Goal: Task Accomplishment & Management: Complete application form

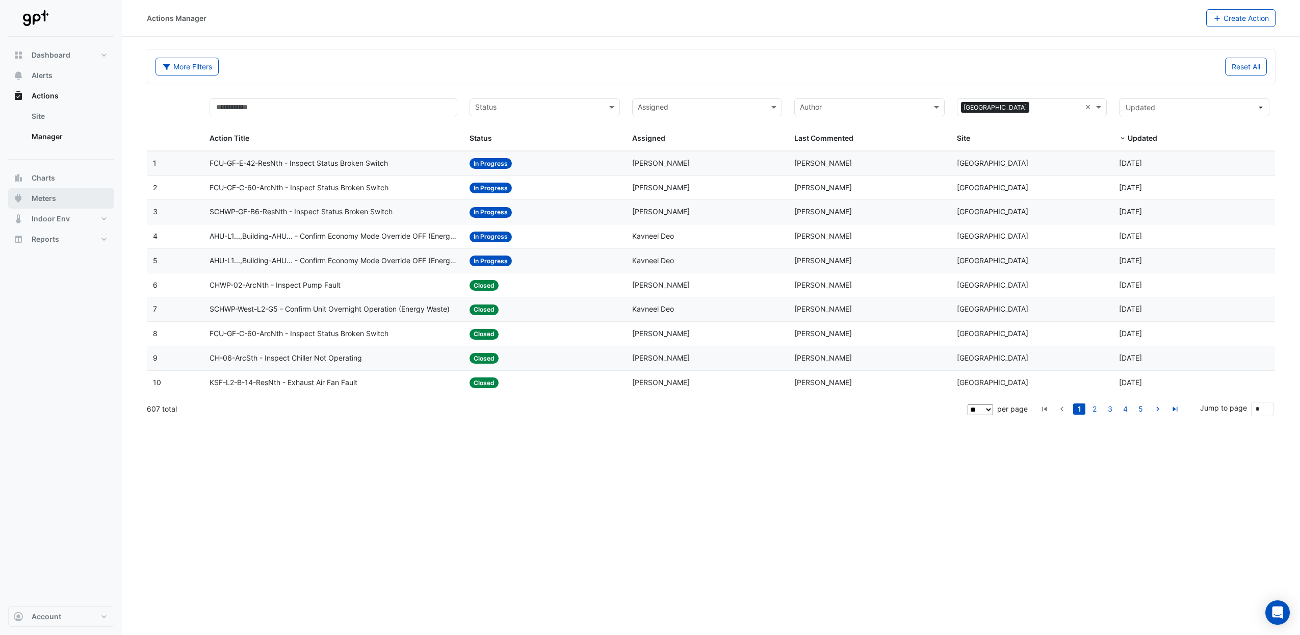
click at [61, 197] on button "Meters" at bounding box center [61, 198] width 106 height 20
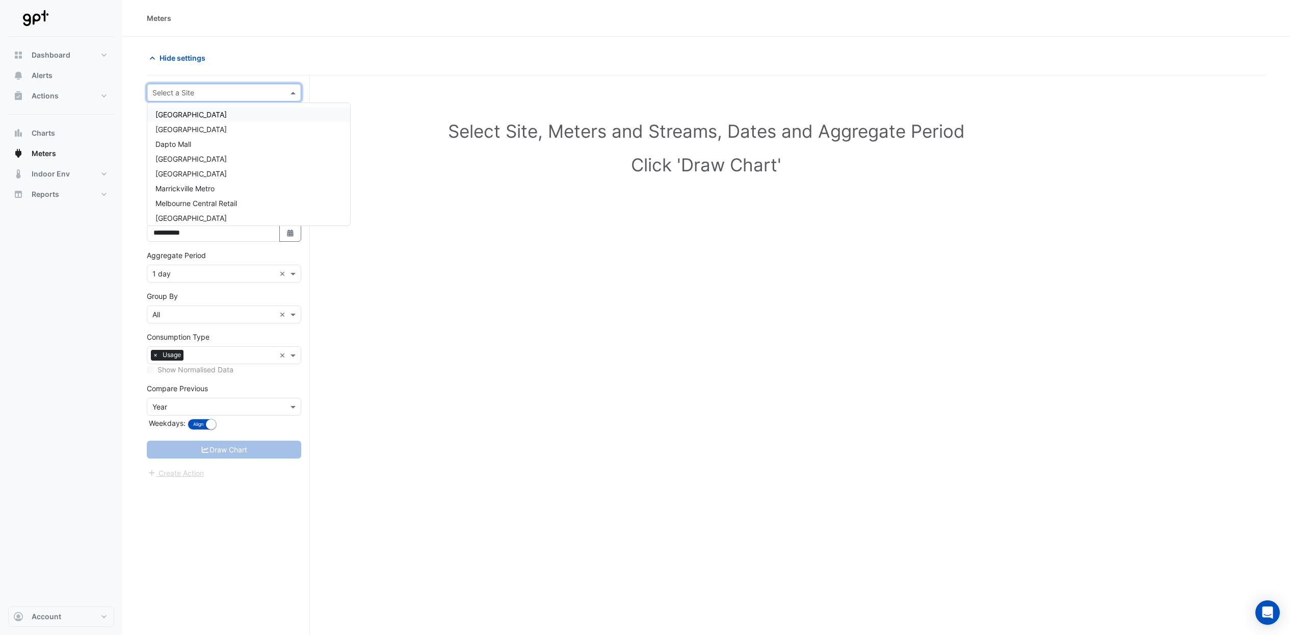
click at [299, 93] on span at bounding box center [294, 92] width 13 height 11
click at [227, 185] on span "[GEOGRAPHIC_DATA]" at bounding box center [190, 184] width 71 height 9
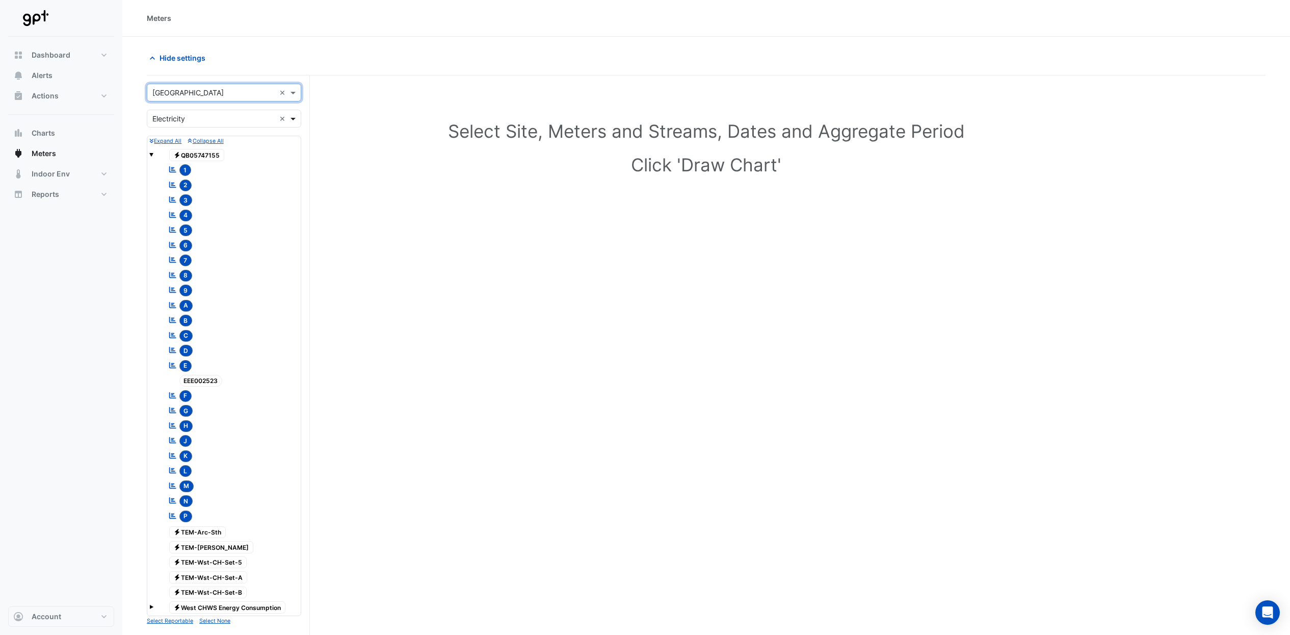
click at [294, 121] on span at bounding box center [294, 118] width 13 height 11
click at [161, 170] on span "Water" at bounding box center [164, 170] width 19 height 9
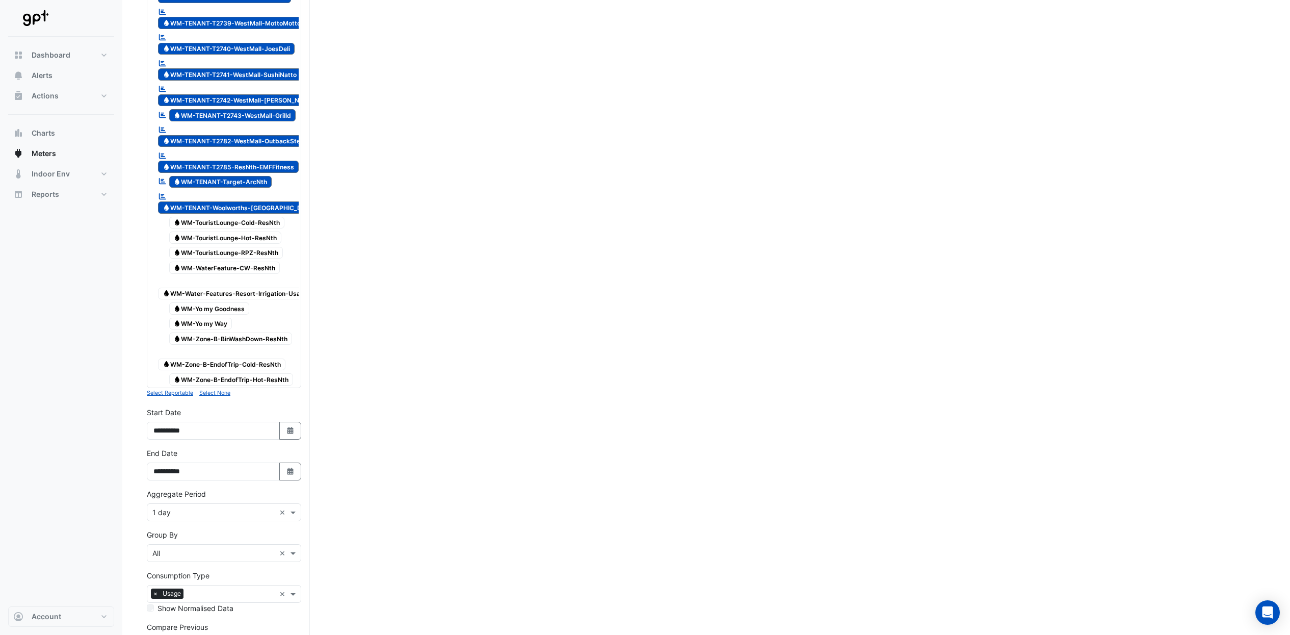
scroll to position [2820, 0]
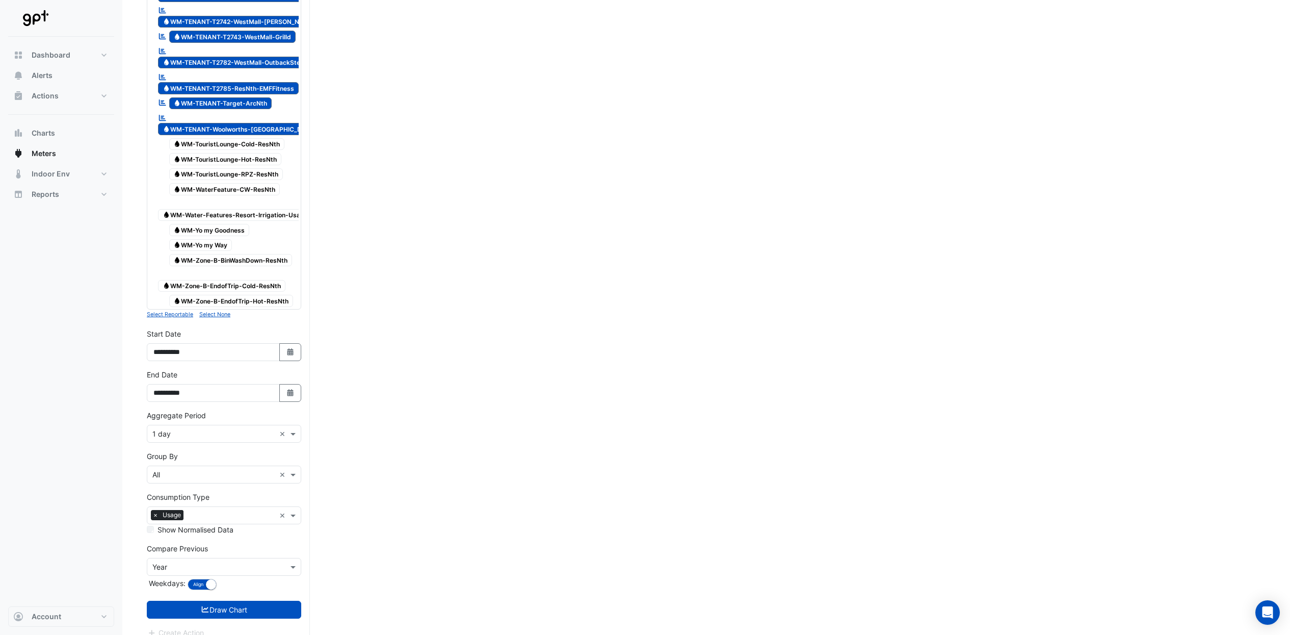
click at [225, 311] on small "Select None" at bounding box center [214, 314] width 31 height 7
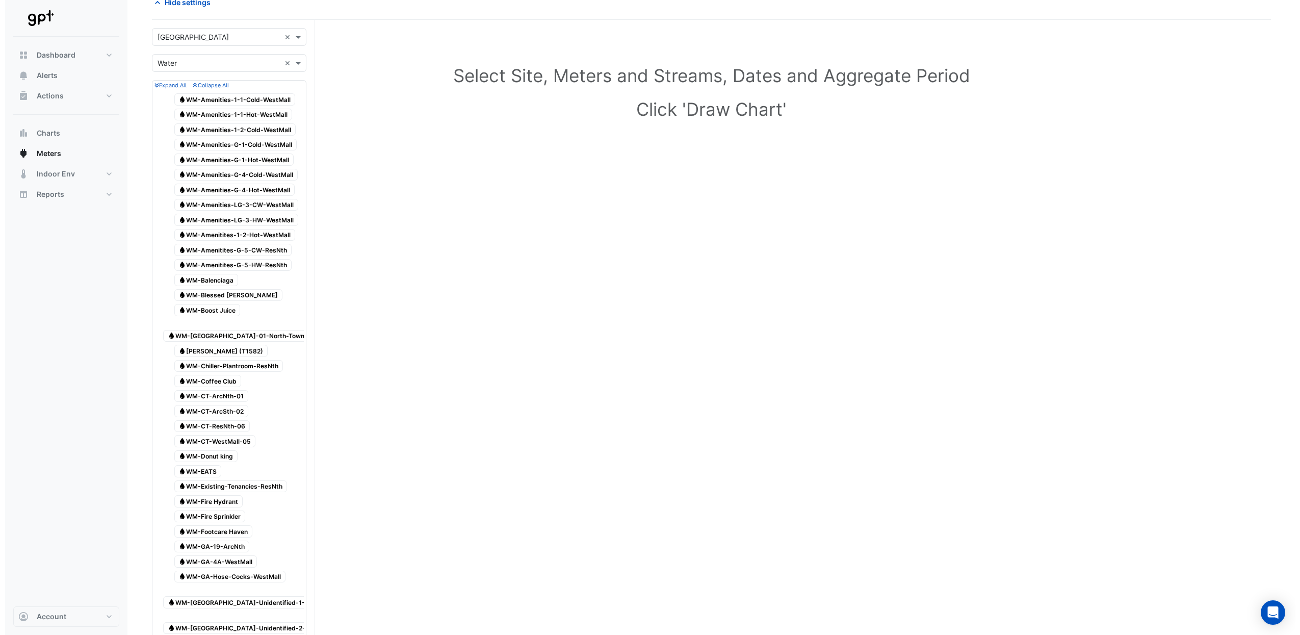
scroll to position [0, 0]
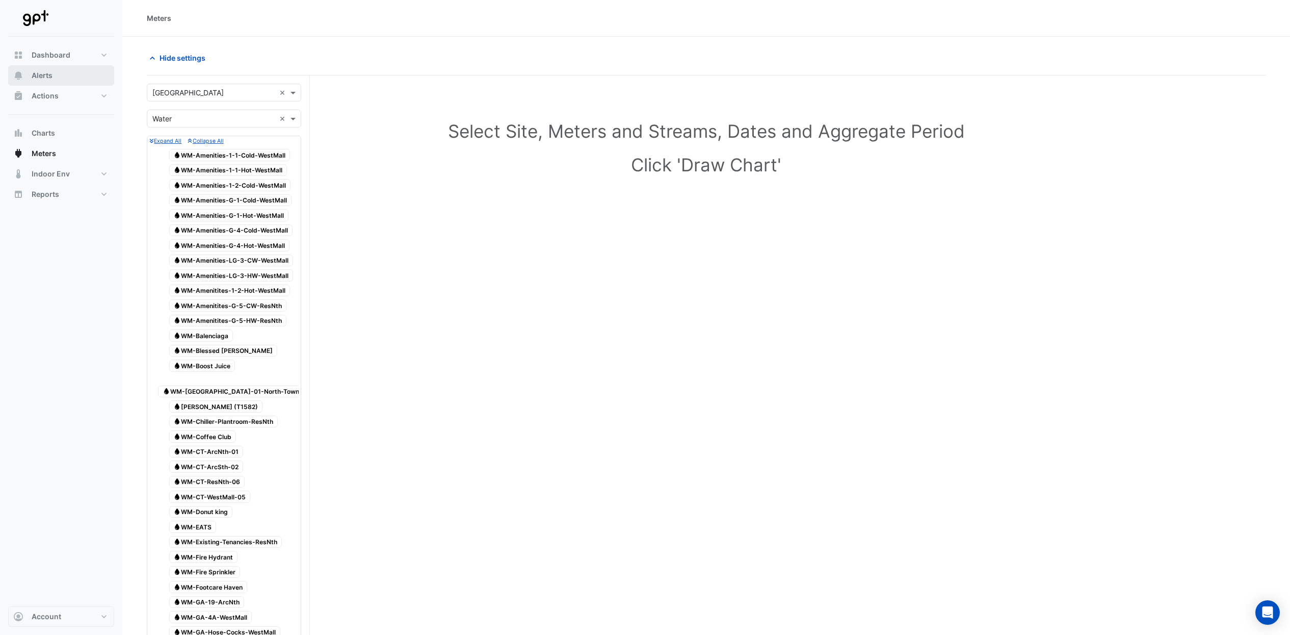
drag, startPoint x: 50, startPoint y: 80, endPoint x: 140, endPoint y: 94, distance: 90.8
click at [49, 79] on span "Alerts" at bounding box center [42, 75] width 21 height 10
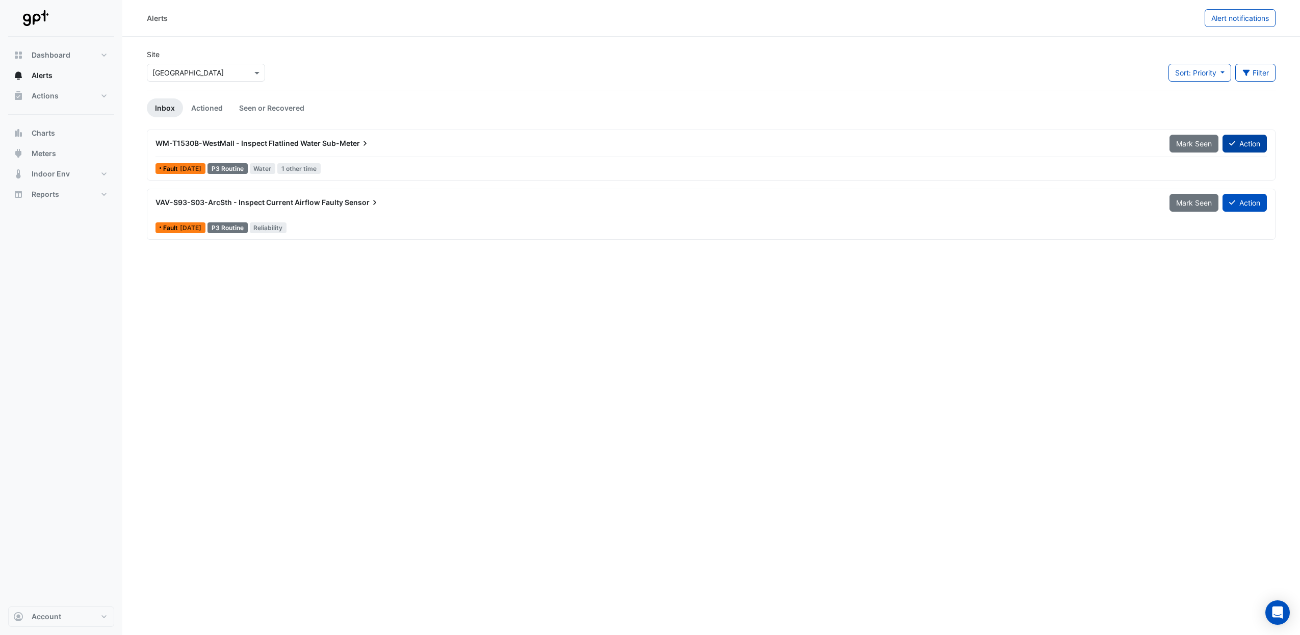
click at [1241, 144] on button "Action" at bounding box center [1244, 144] width 44 height 18
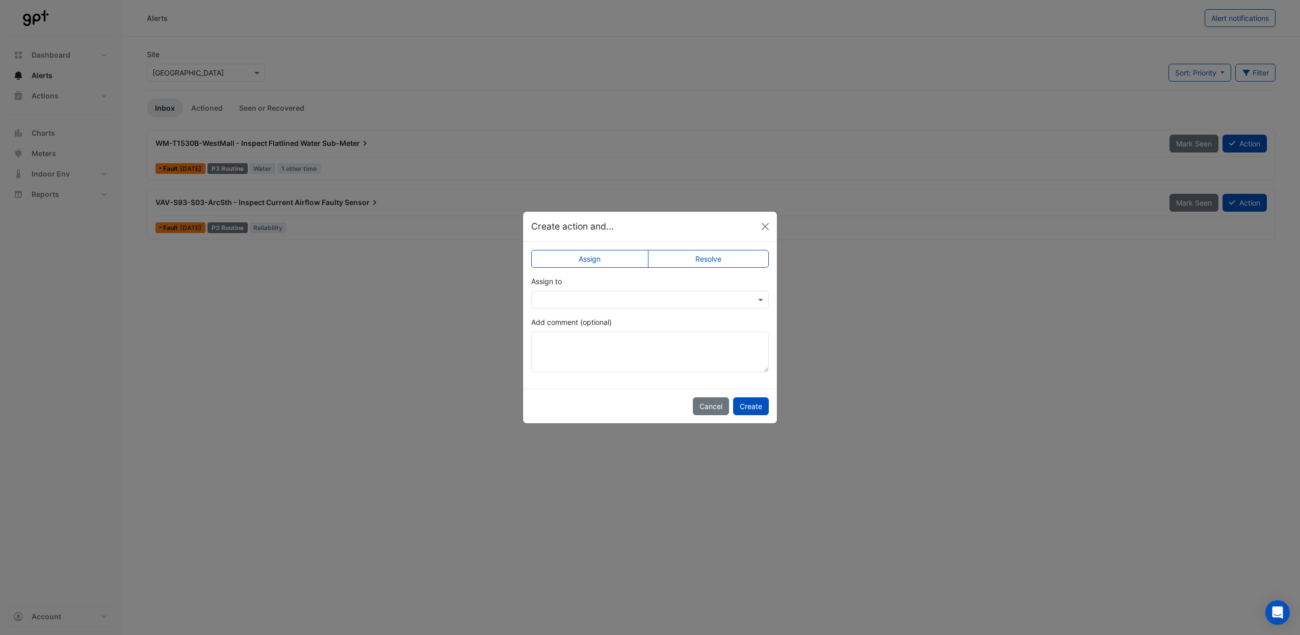
click at [719, 255] on label "Resolve" at bounding box center [708, 259] width 121 height 18
click at [570, 299] on input "text" at bounding box center [640, 300] width 206 height 11
click at [571, 299] on input "text" at bounding box center [640, 300] width 206 height 11
click at [612, 255] on label "Assign" at bounding box center [589, 259] width 117 height 18
click at [665, 295] on input "text" at bounding box center [640, 300] width 206 height 11
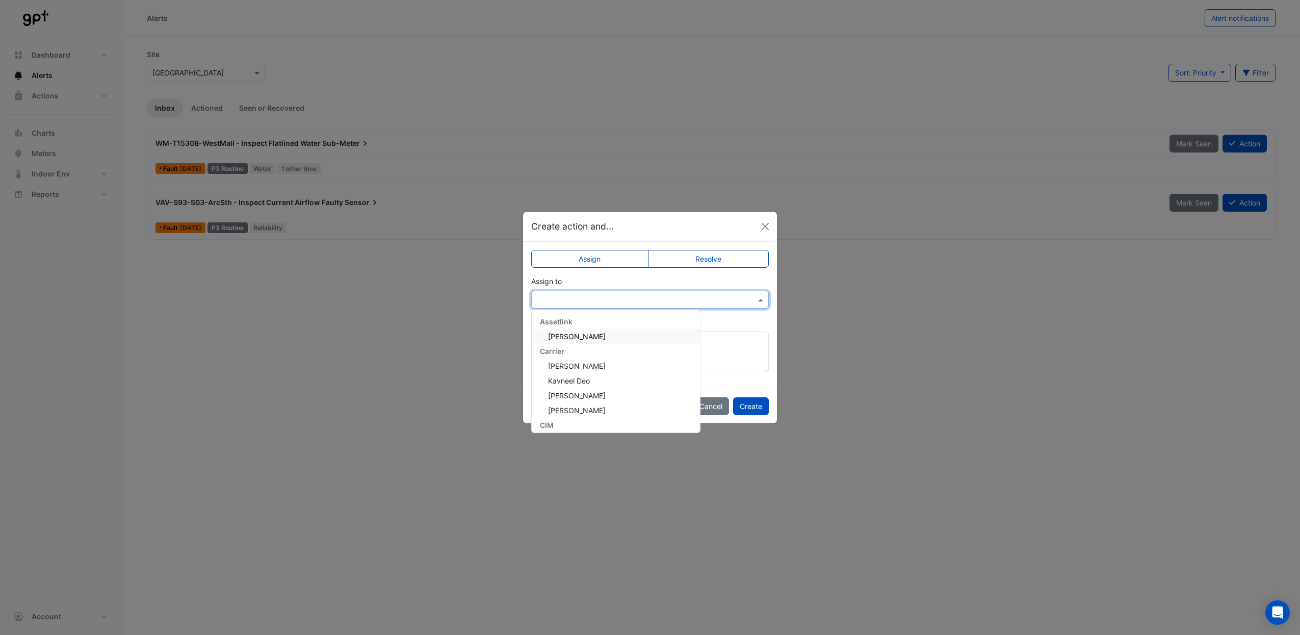
click at [732, 255] on label "Resolve" at bounding box center [708, 259] width 121 height 18
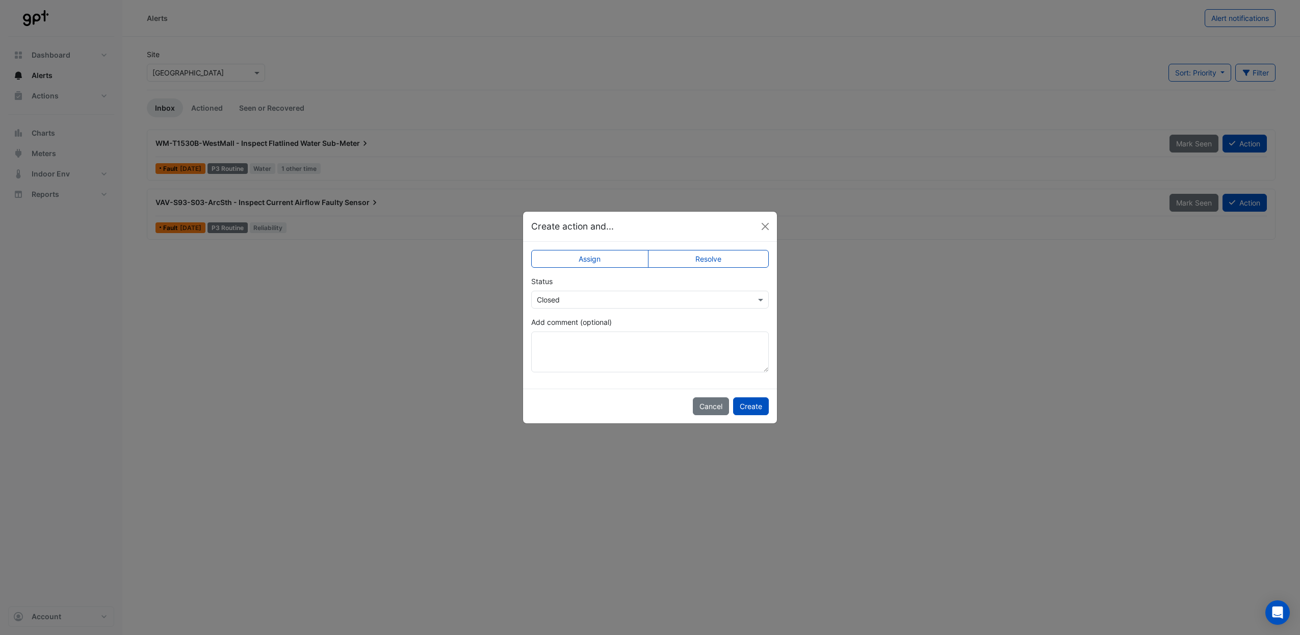
click at [723, 260] on label "Resolve" at bounding box center [708, 259] width 121 height 18
click at [676, 300] on input "text" at bounding box center [640, 300] width 206 height 11
click at [594, 255] on label "Assign" at bounding box center [589, 259] width 117 height 18
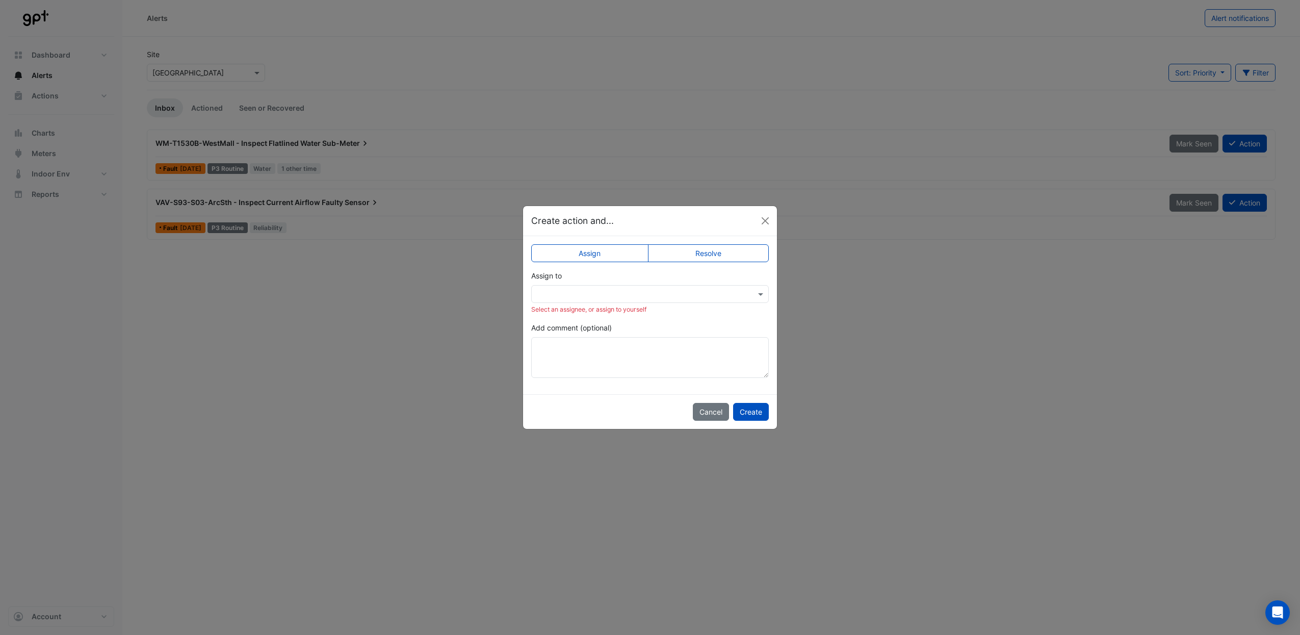
click at [646, 294] on input "text" at bounding box center [640, 294] width 206 height 11
type input "**"
click at [564, 327] on span "[PERSON_NAME]" at bounding box center [577, 330] width 58 height 9
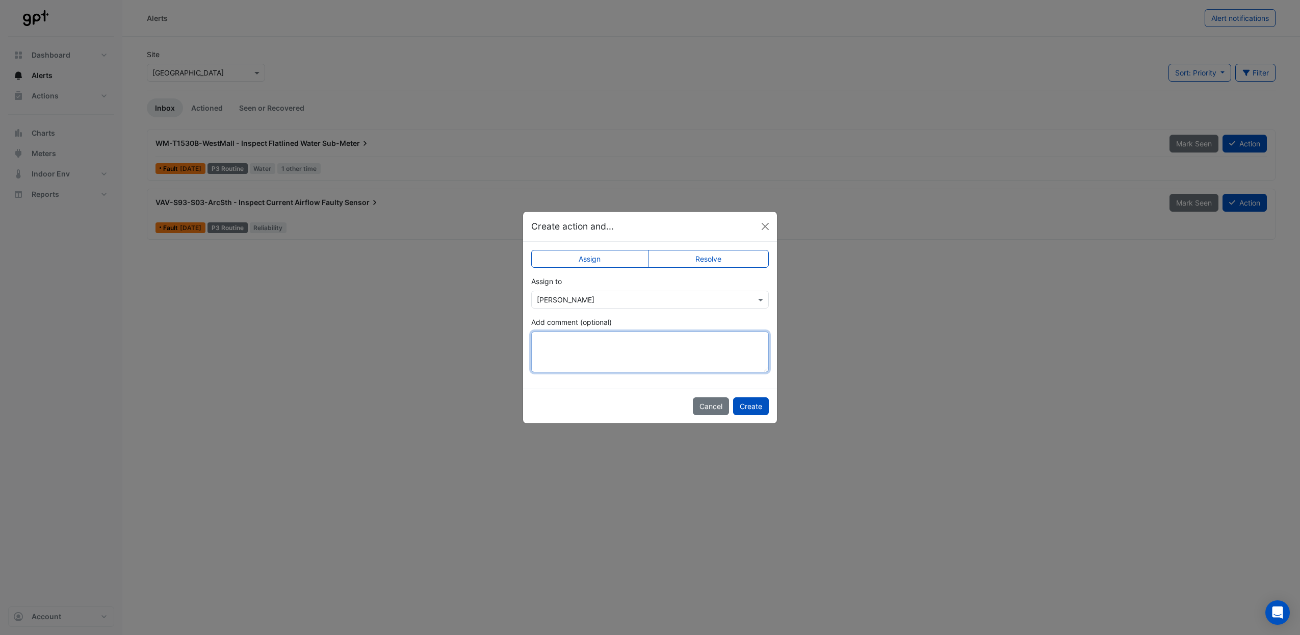
click at [585, 353] on textarea "Add comment (optional)" at bounding box center [650, 351] width 238 height 41
click at [735, 263] on label "Resolve" at bounding box center [708, 259] width 121 height 18
click at [705, 261] on label "Resolve" at bounding box center [708, 259] width 121 height 18
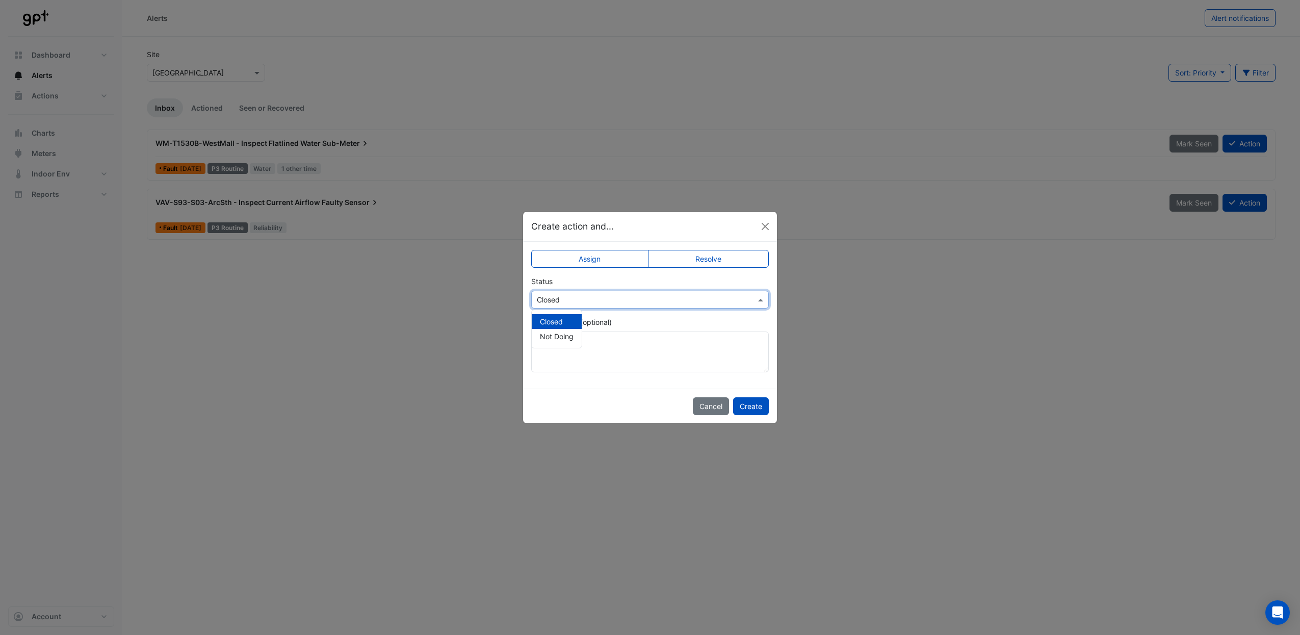
click at [728, 299] on input "text" at bounding box center [640, 300] width 206 height 11
click at [594, 260] on label "Assign" at bounding box center [589, 259] width 117 height 18
click at [689, 298] on input "text" at bounding box center [640, 300] width 206 height 11
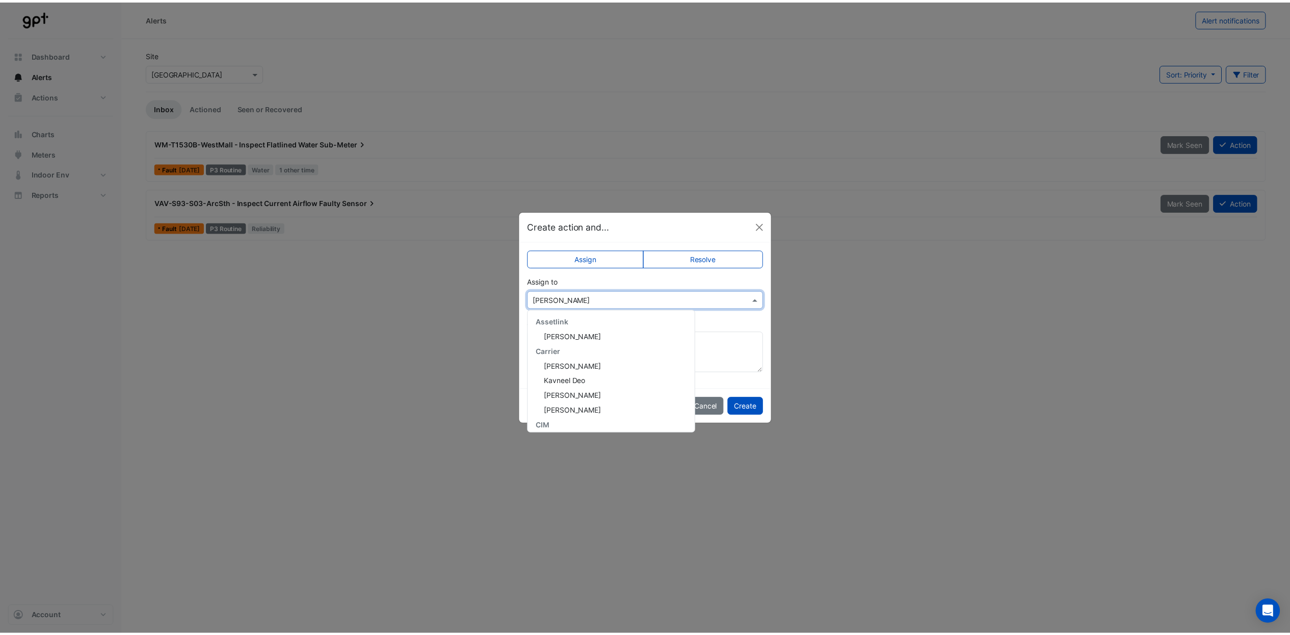
scroll to position [226, 0]
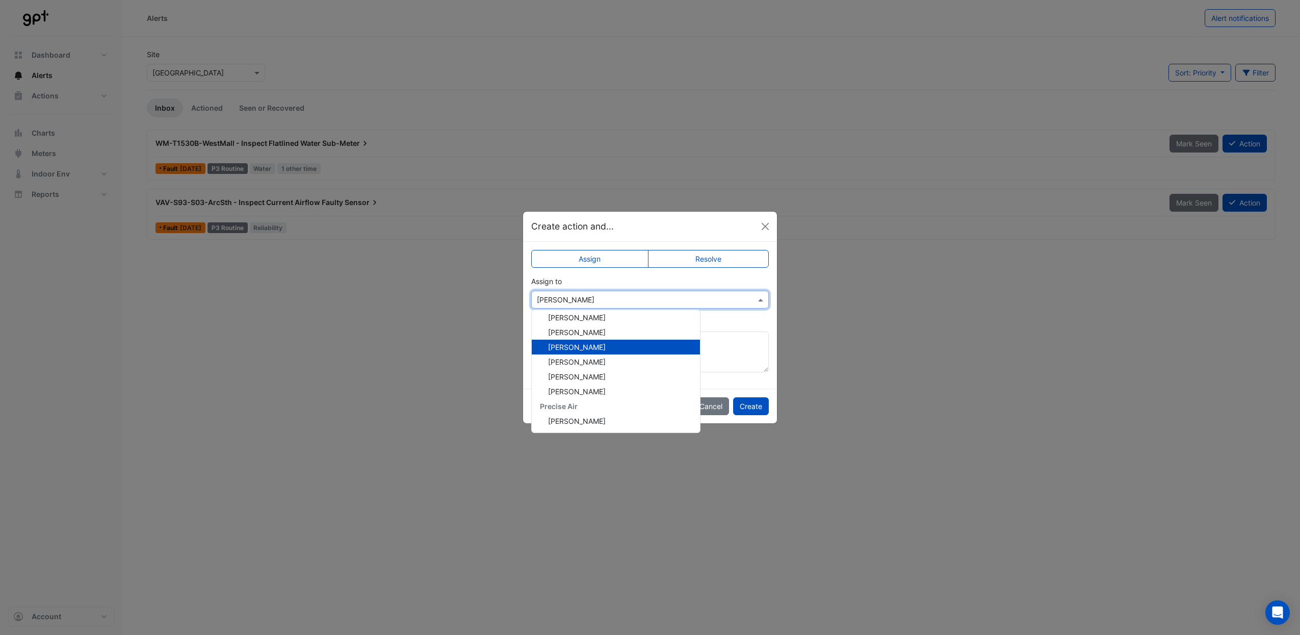
click at [628, 346] on div "[PERSON_NAME]" at bounding box center [616, 347] width 168 height 15
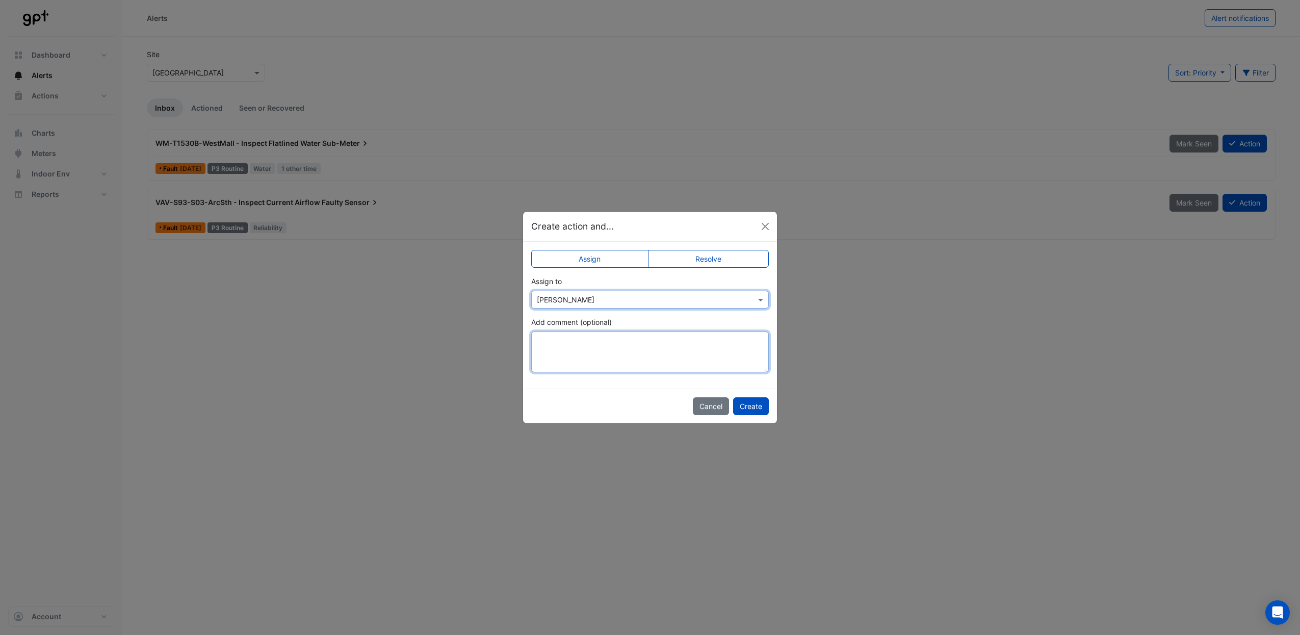
click at [581, 352] on textarea "Add comment (optional)" at bounding box center [650, 351] width 238 height 41
type textarea "**********"
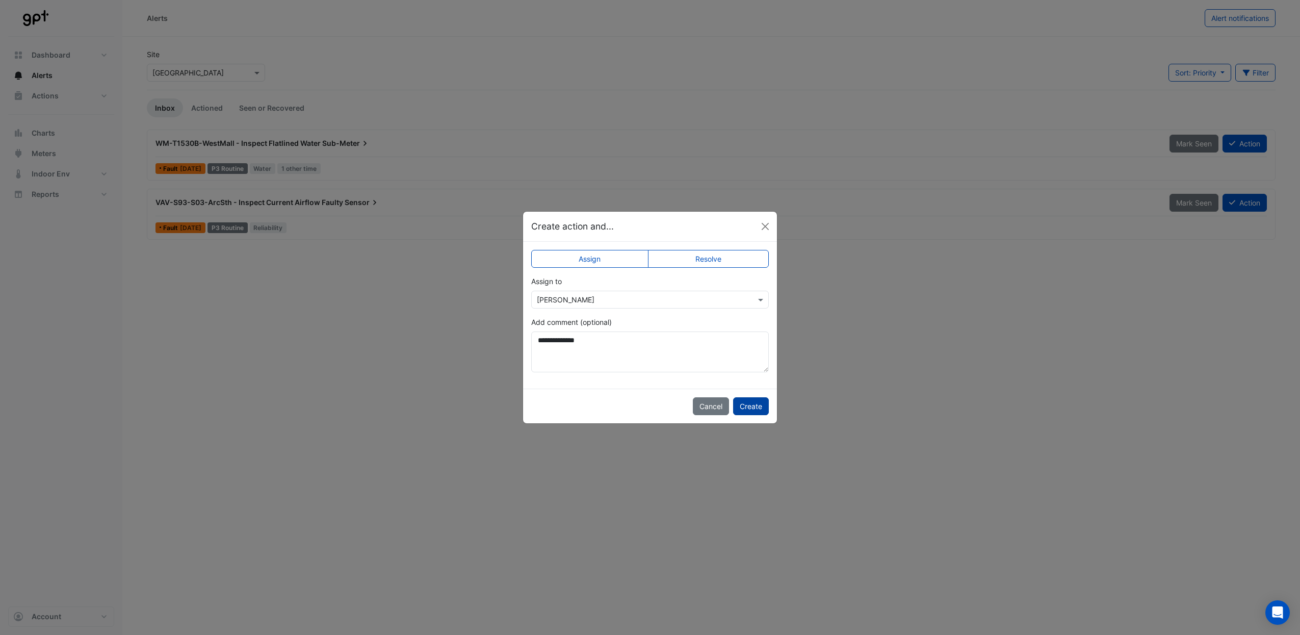
click at [747, 406] on button "Create" at bounding box center [751, 406] width 36 height 18
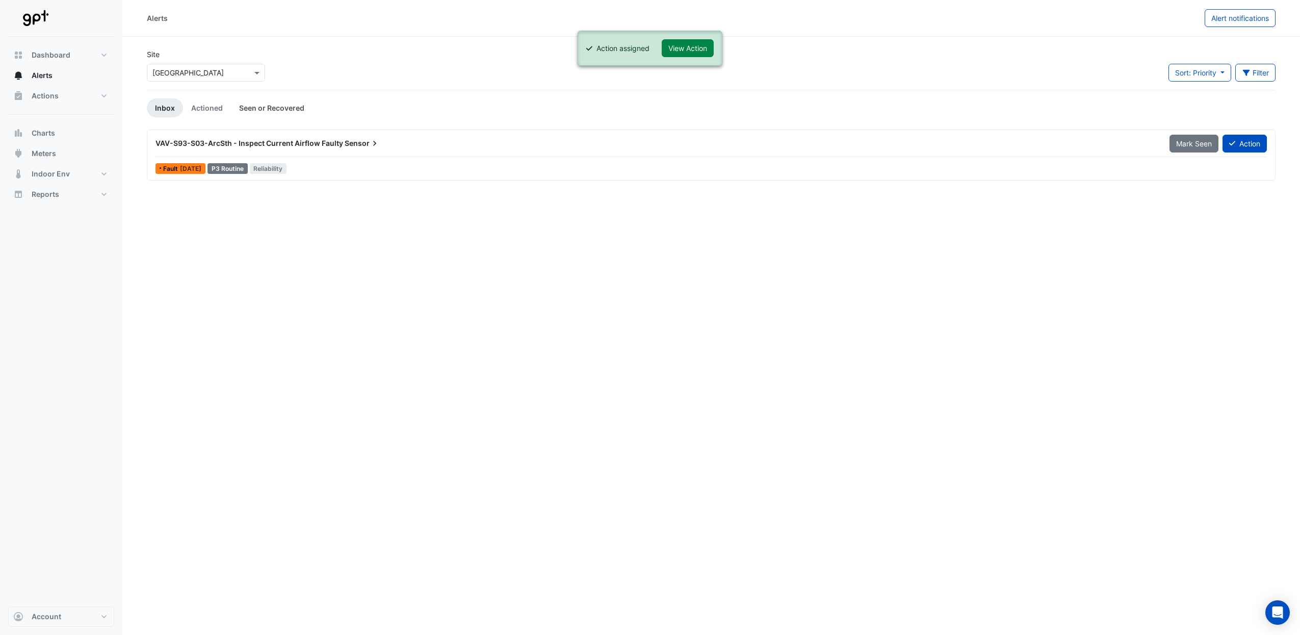
click at [294, 110] on link "Seen or Recovered" at bounding box center [272, 107] width 82 height 19
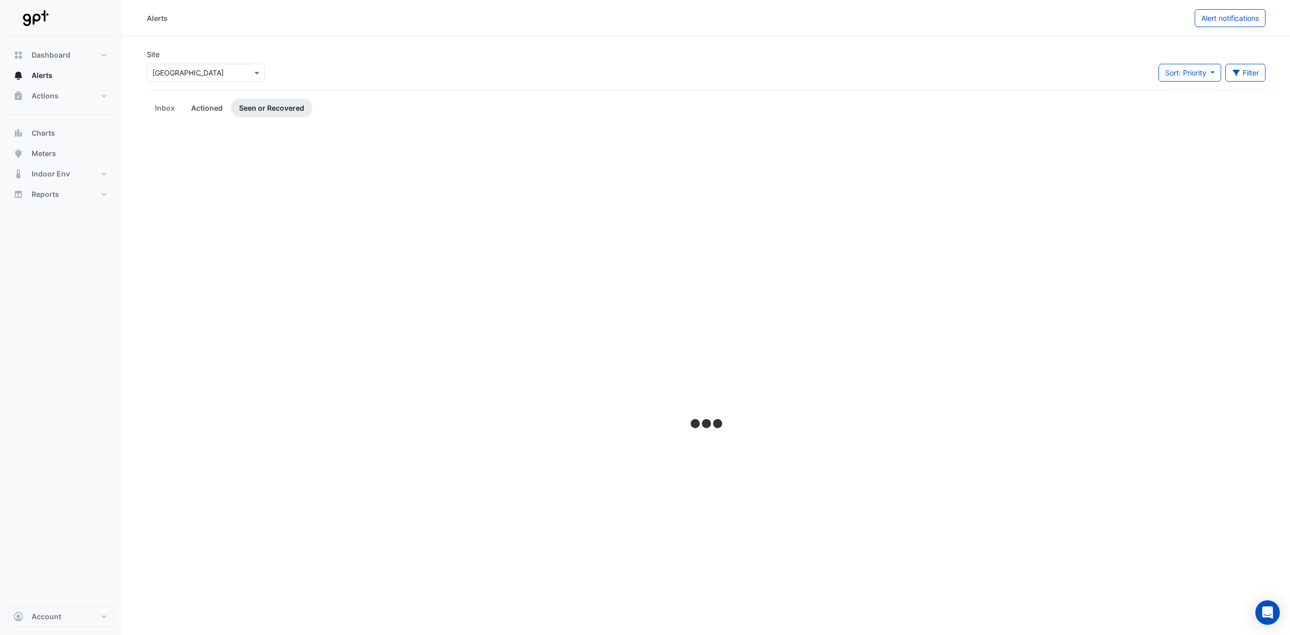
click at [202, 109] on link "Actioned" at bounding box center [207, 107] width 48 height 19
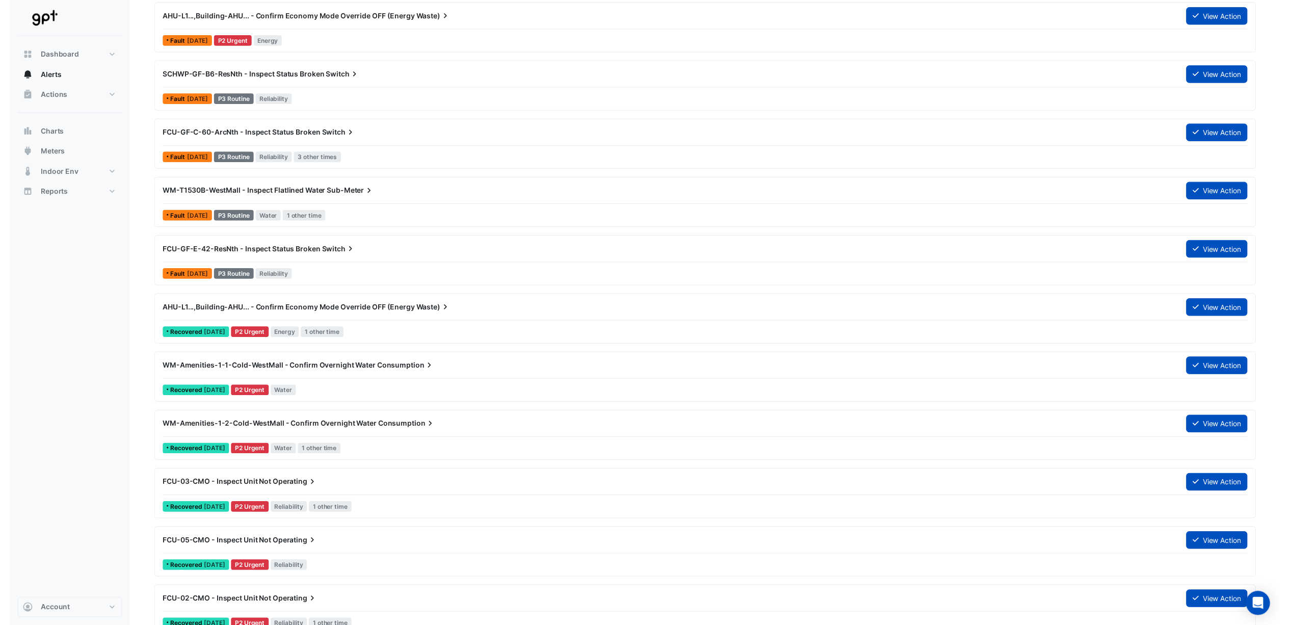
scroll to position [0, 0]
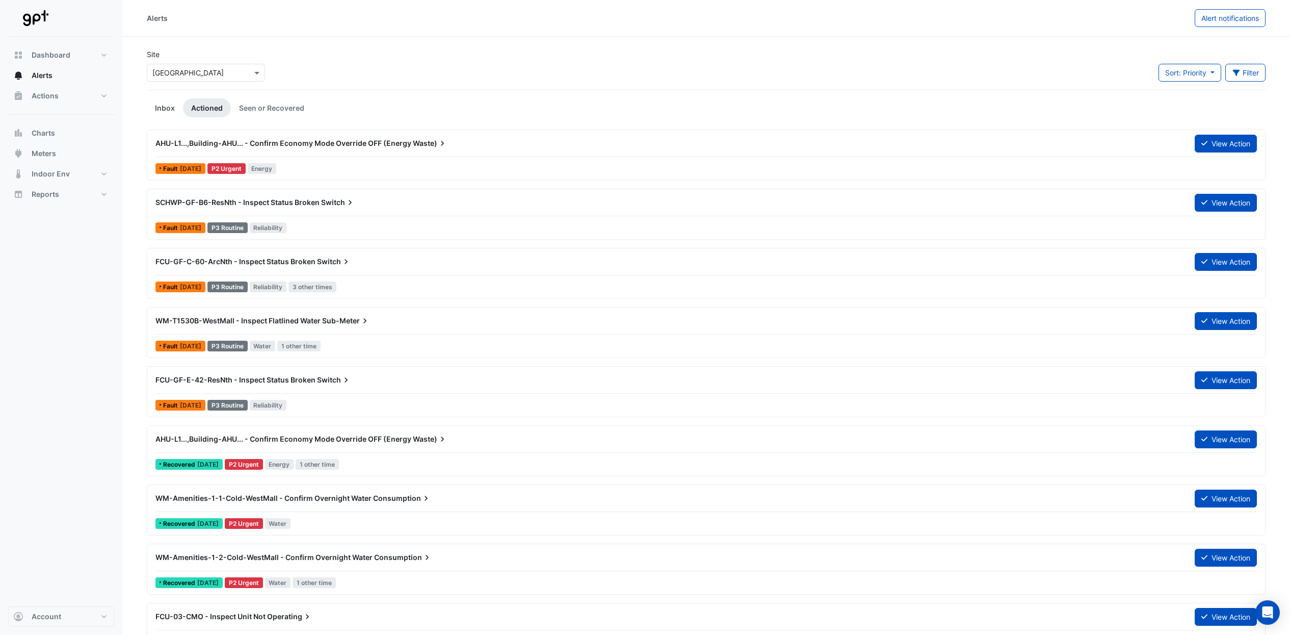
click at [167, 105] on link "Inbox" at bounding box center [165, 107] width 36 height 19
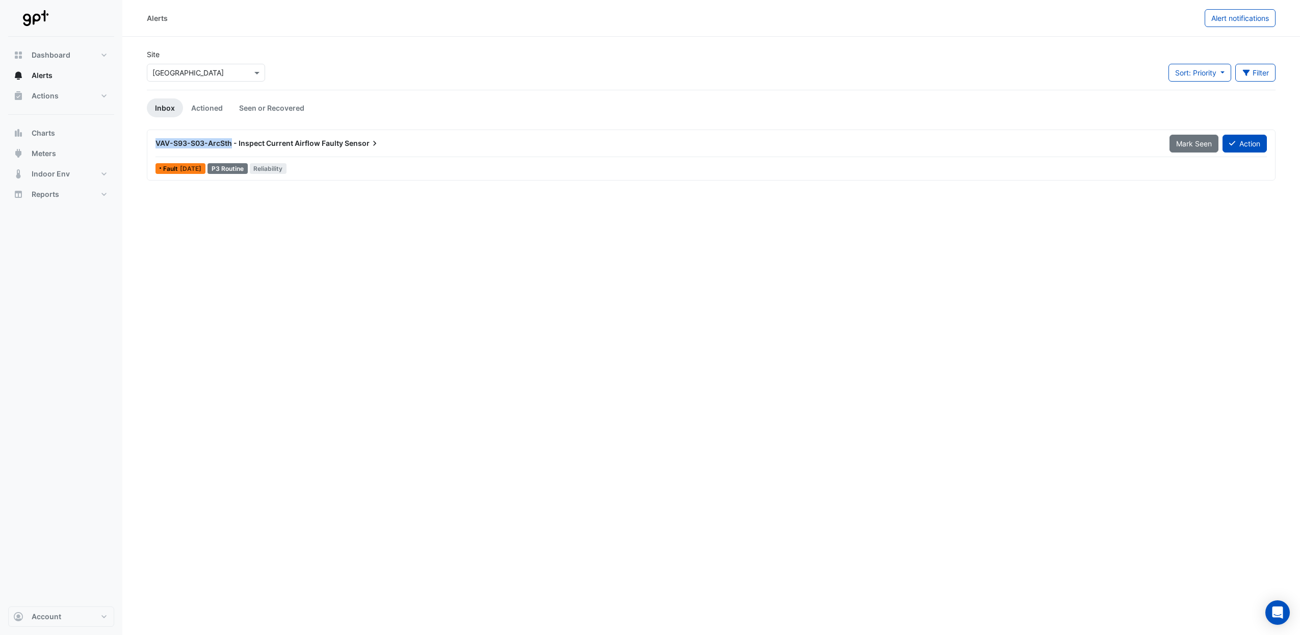
drag, startPoint x: 230, startPoint y: 144, endPoint x: 155, endPoint y: 149, distance: 75.1
click at [155, 149] on div "VAV-S93-S03-ArcSth - Inspect Current Airflow Faulty Sensor" at bounding box center [656, 143] width 1014 height 18
copy span "VAV-S93-S03-ArcSth"
drag, startPoint x: 296, startPoint y: 289, endPoint x: 303, endPoint y: 264, distance: 26.0
click at [296, 288] on div "Alerts Alert notifications Site Select a Site × [GEOGRAPHIC_DATA] Sort: Priorit…" at bounding box center [711, 317] width 1178 height 635
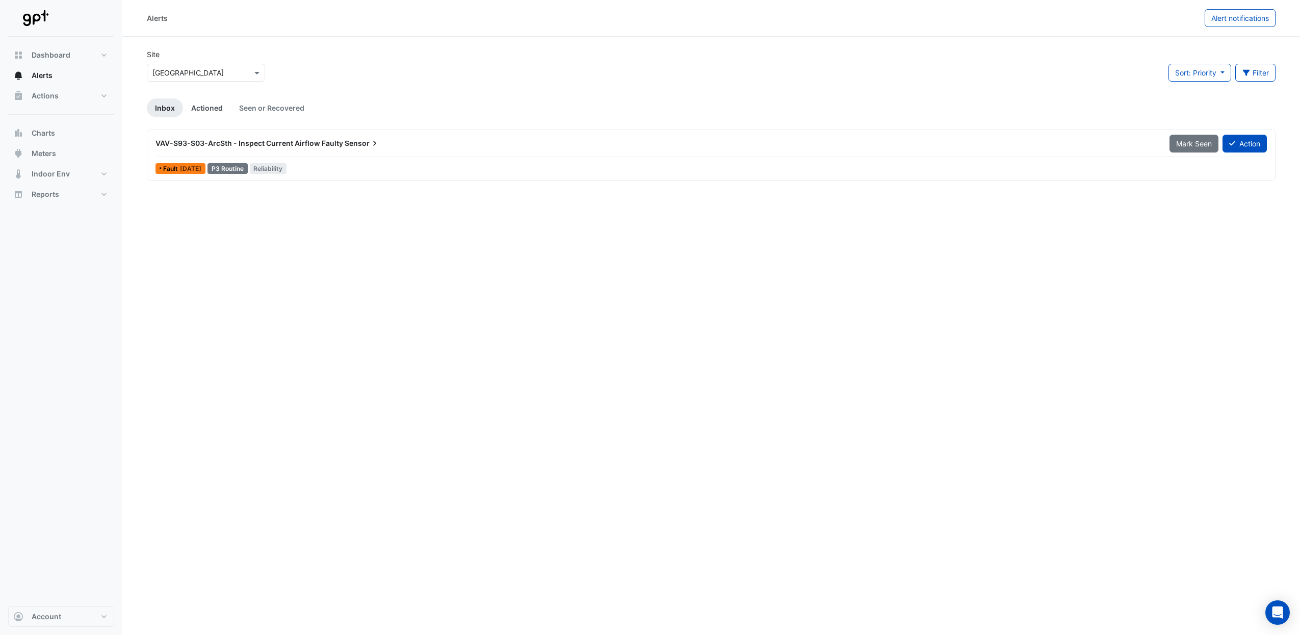
click at [204, 111] on link "Actioned" at bounding box center [207, 107] width 48 height 19
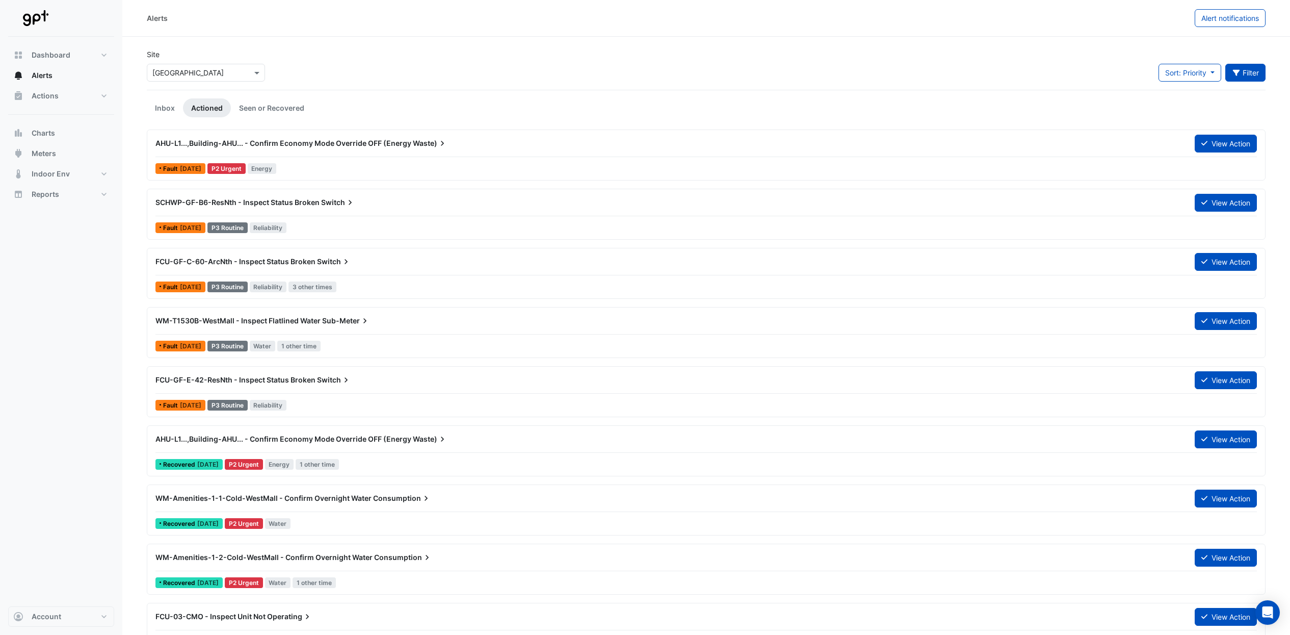
click at [1234, 73] on icon "button" at bounding box center [1236, 72] width 9 height 7
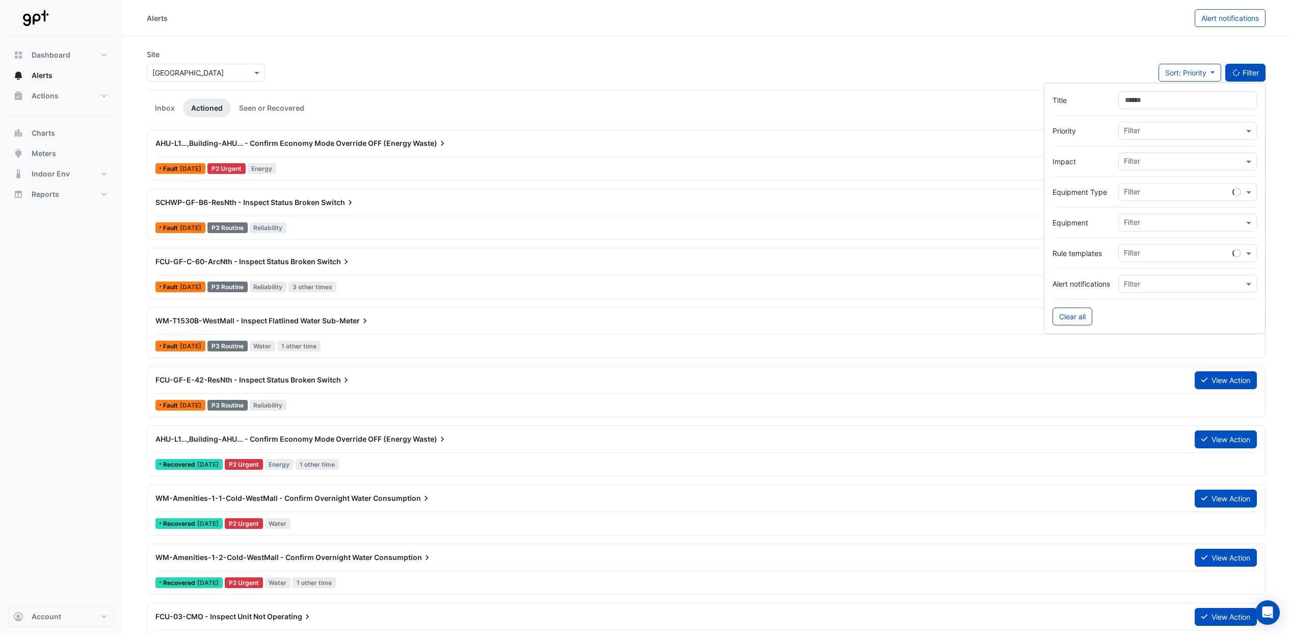
click at [1171, 217] on div "Filter" at bounding box center [1181, 223] width 125 height 16
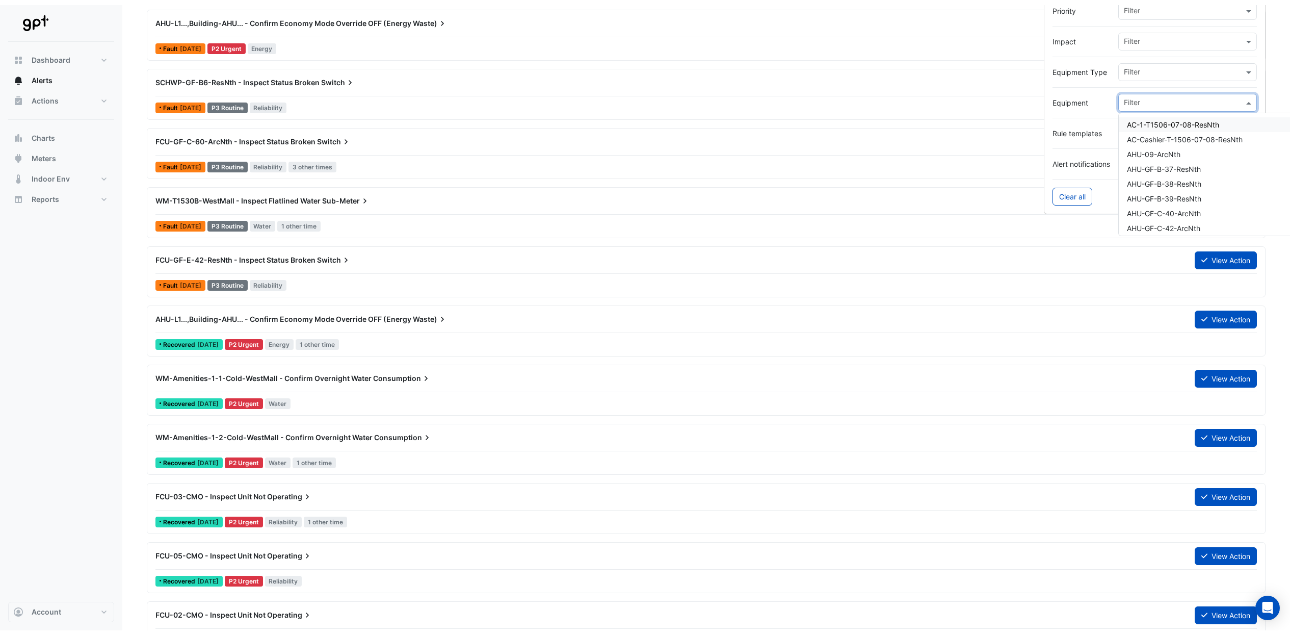
scroll to position [127, 0]
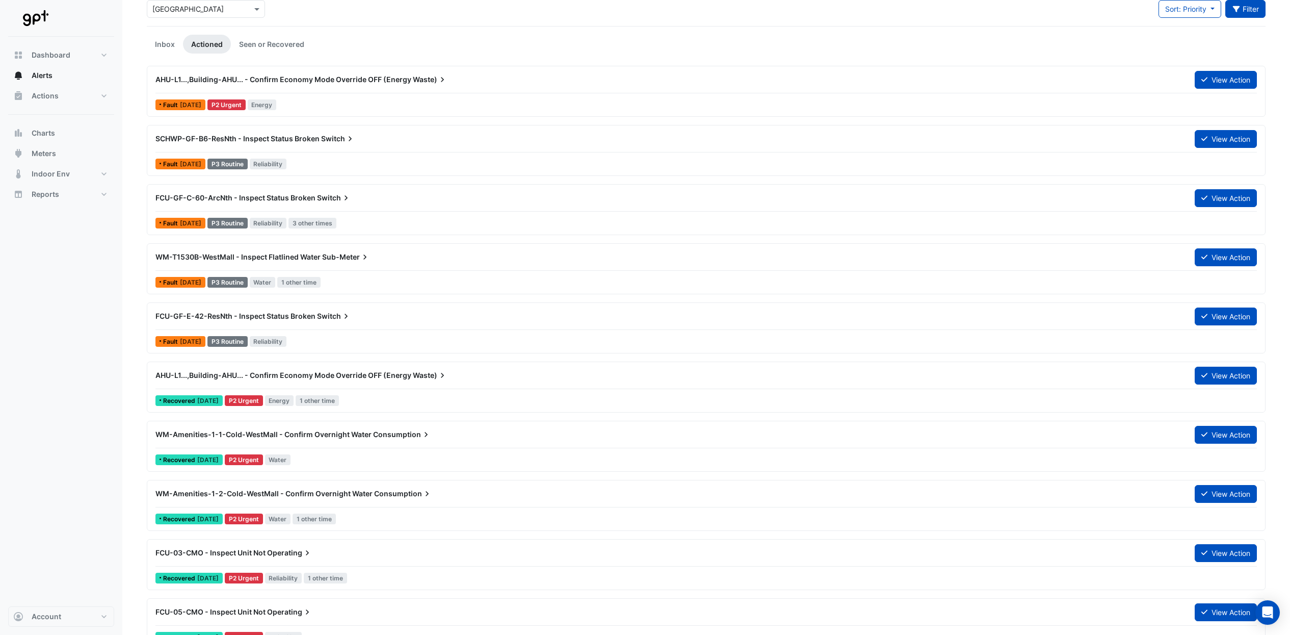
scroll to position [0, 0]
